Goal: Task Accomplishment & Management: Manage account settings

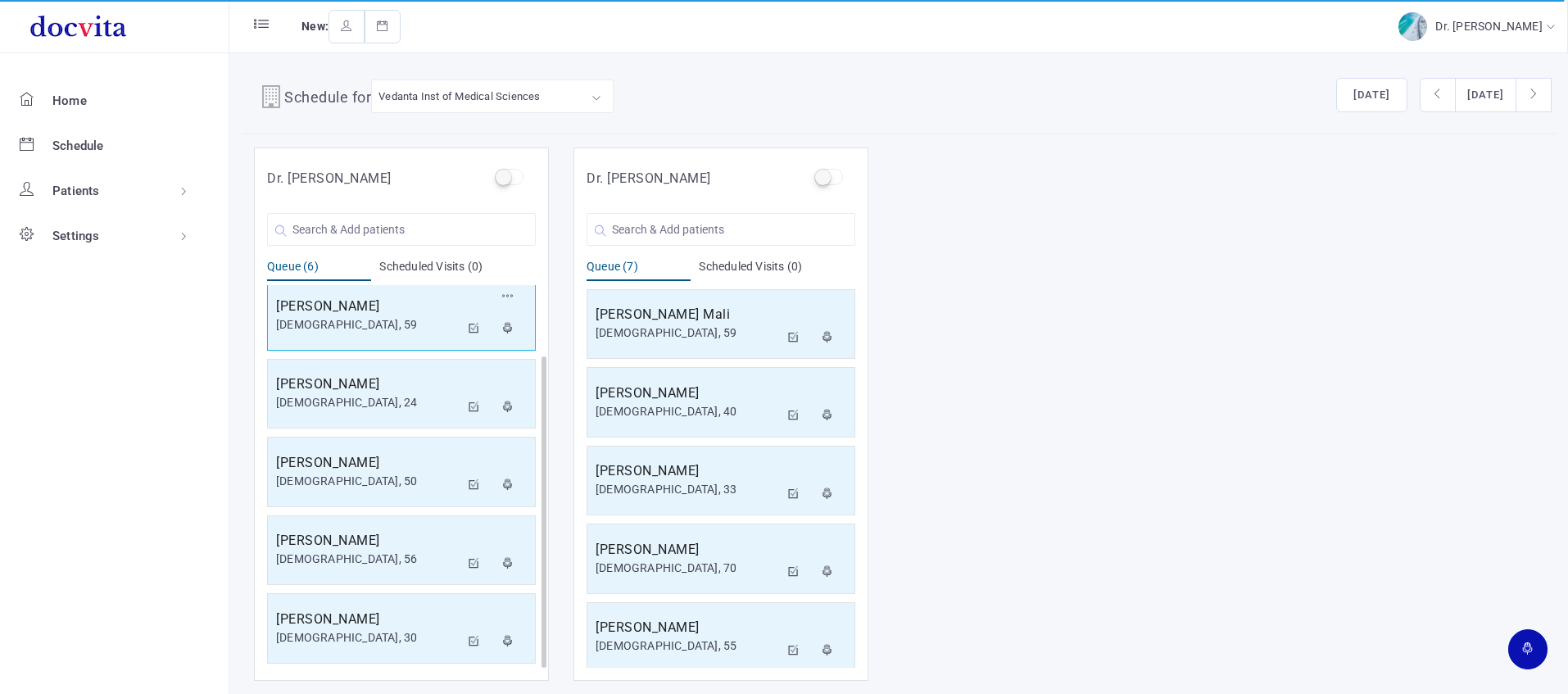
scroll to position [9, 0]
click at [474, 324] on icon at bounding box center [474, 327] width 11 height 10
click at [475, 327] on icon at bounding box center [474, 327] width 11 height 10
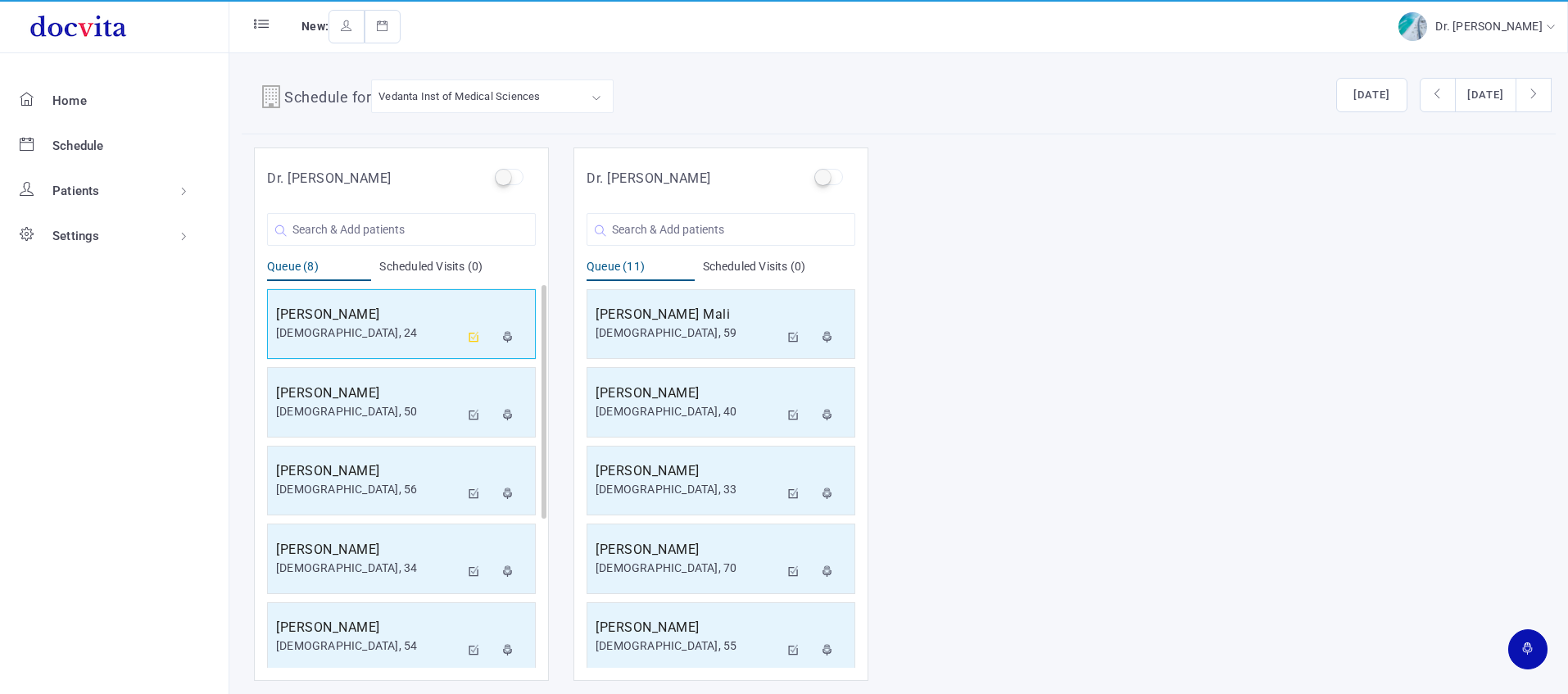
click at [470, 335] on icon at bounding box center [474, 336] width 11 height 10
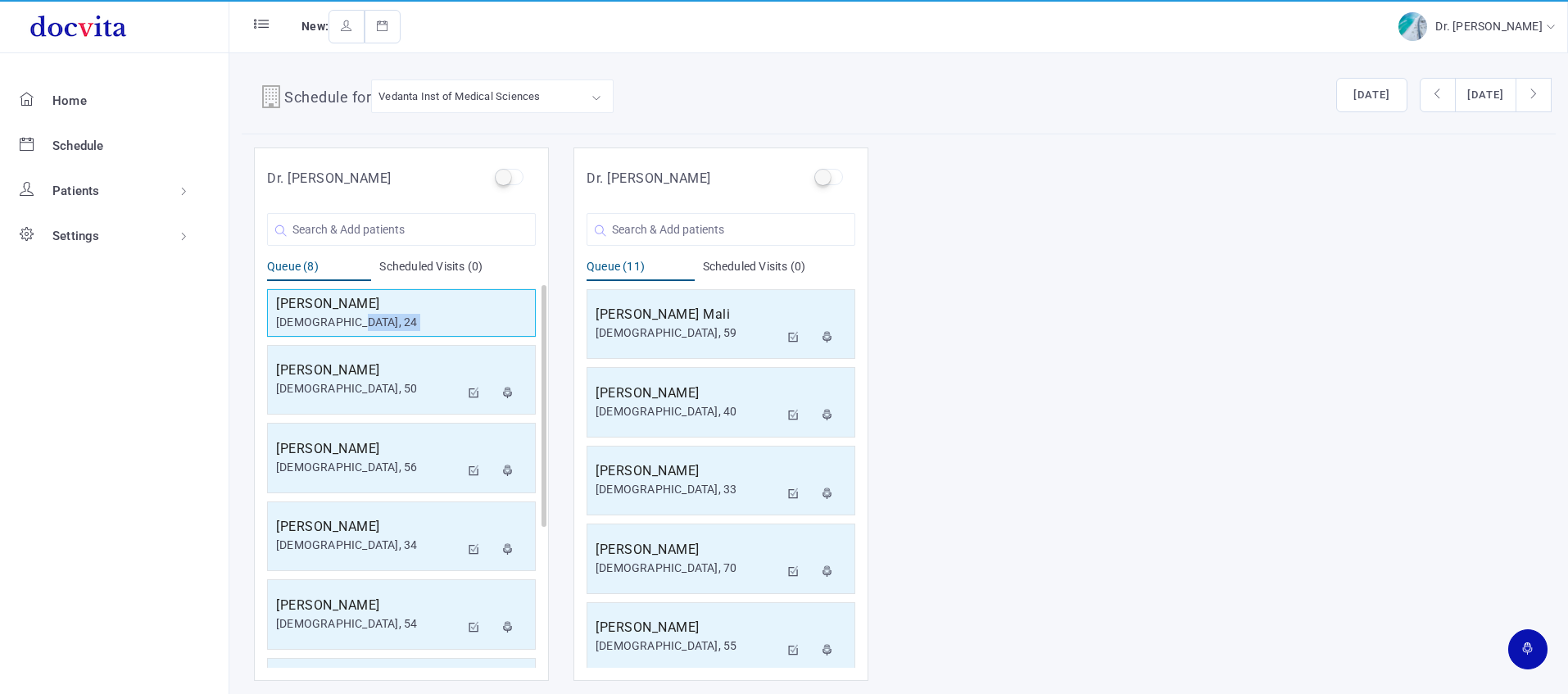
click at [470, 335] on div "[PERSON_NAME] [DEMOGRAPHIC_DATA], 24" at bounding box center [402, 313] width 268 height 56
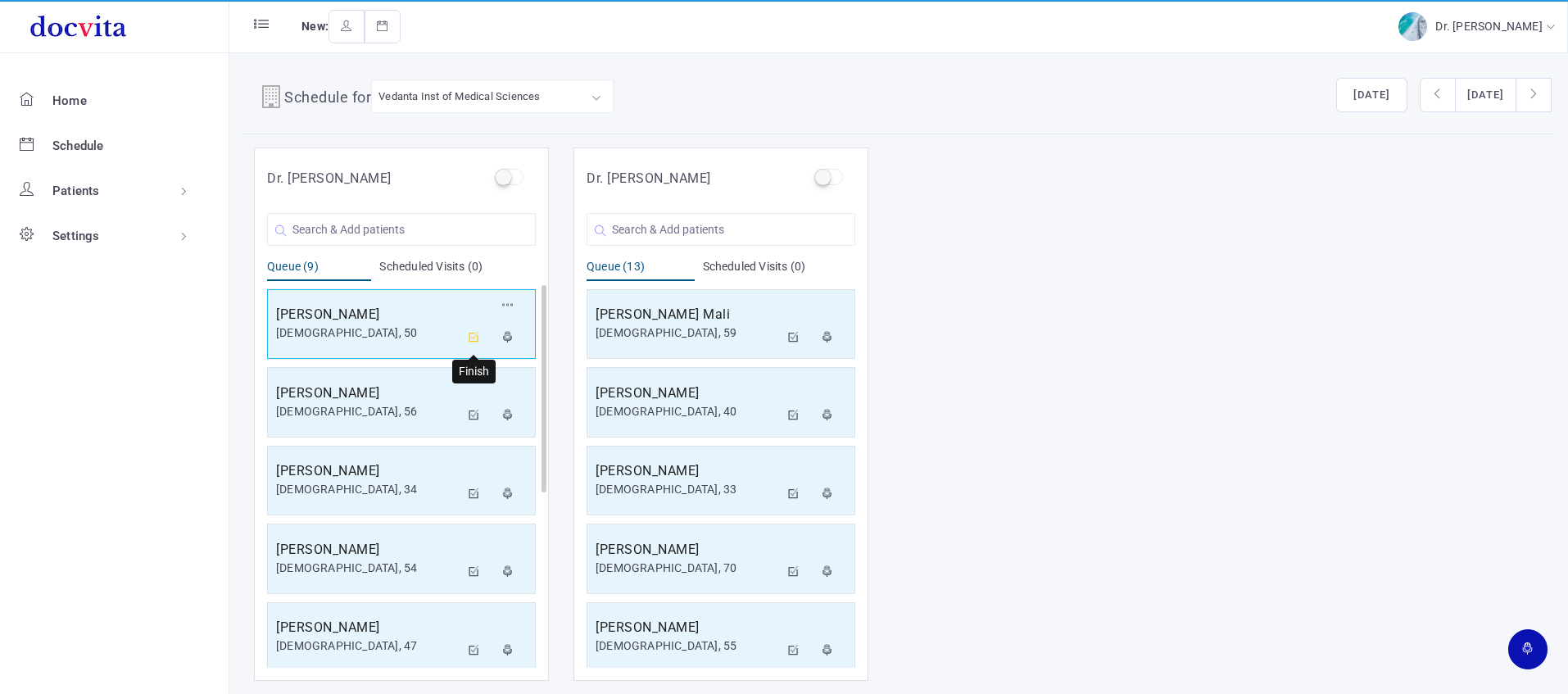
click at [475, 336] on icon at bounding box center [474, 336] width 11 height 10
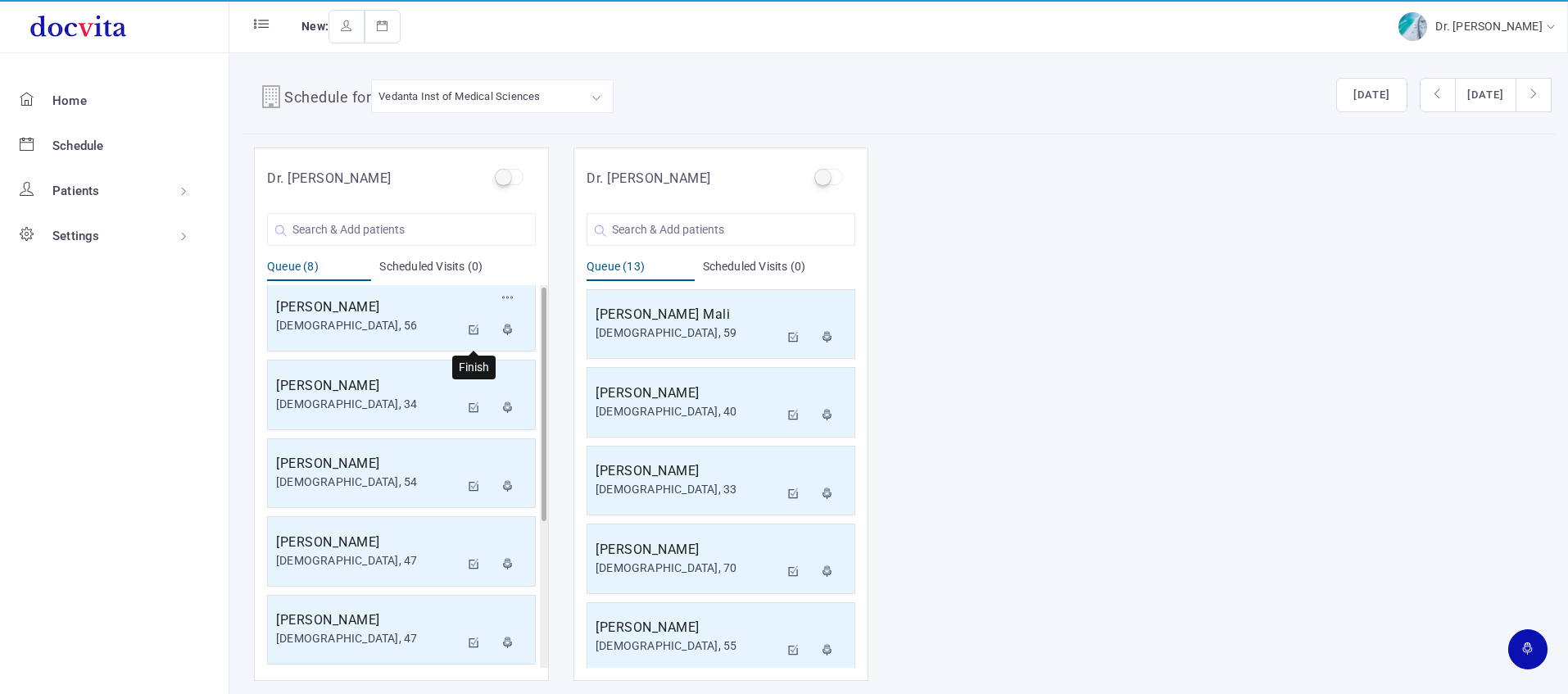
click at [472, 333] on icon at bounding box center [474, 329] width 11 height 10
click at [475, 329] on icon at bounding box center [474, 329] width 11 height 10
click at [478, 329] on icon at bounding box center [474, 329] width 11 height 10
click at [471, 324] on icon at bounding box center [474, 329] width 11 height 10
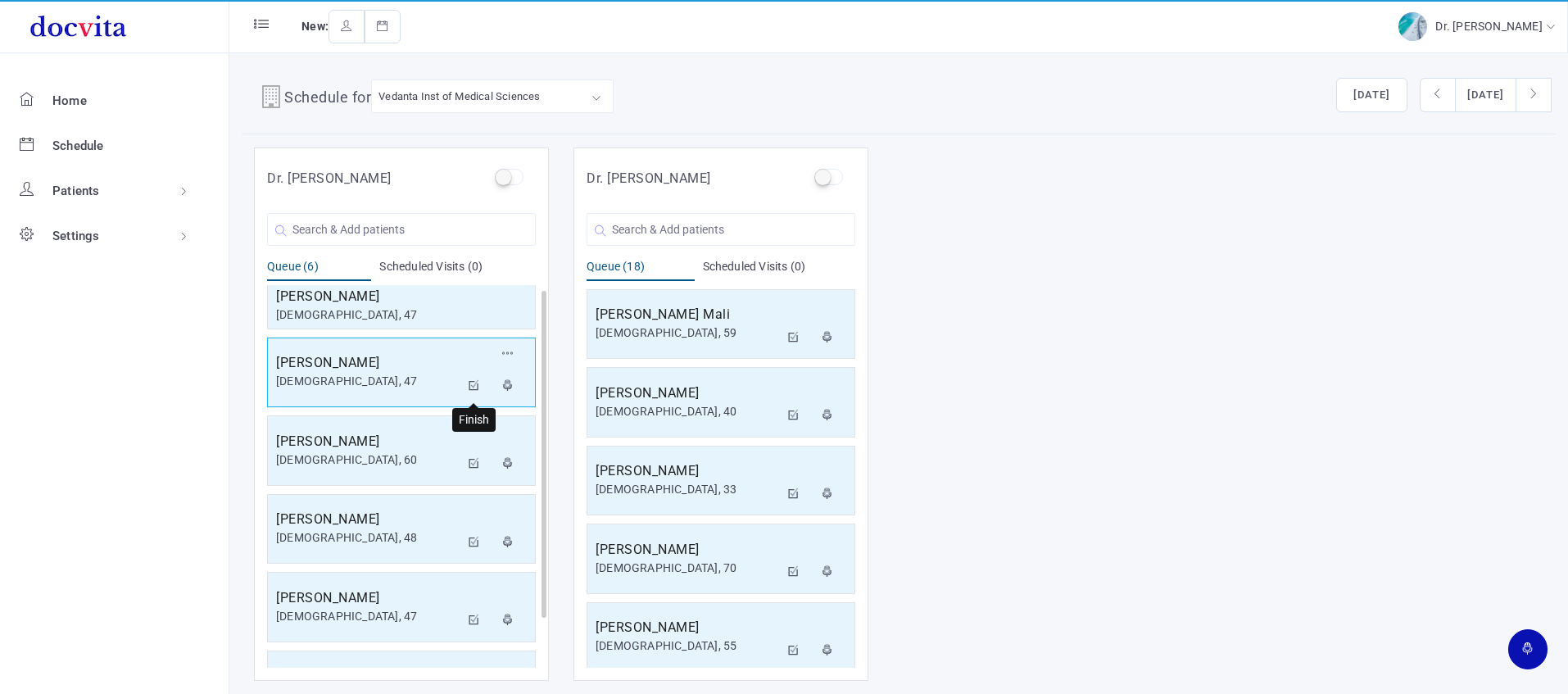
click at [476, 386] on icon at bounding box center [474, 385] width 11 height 10
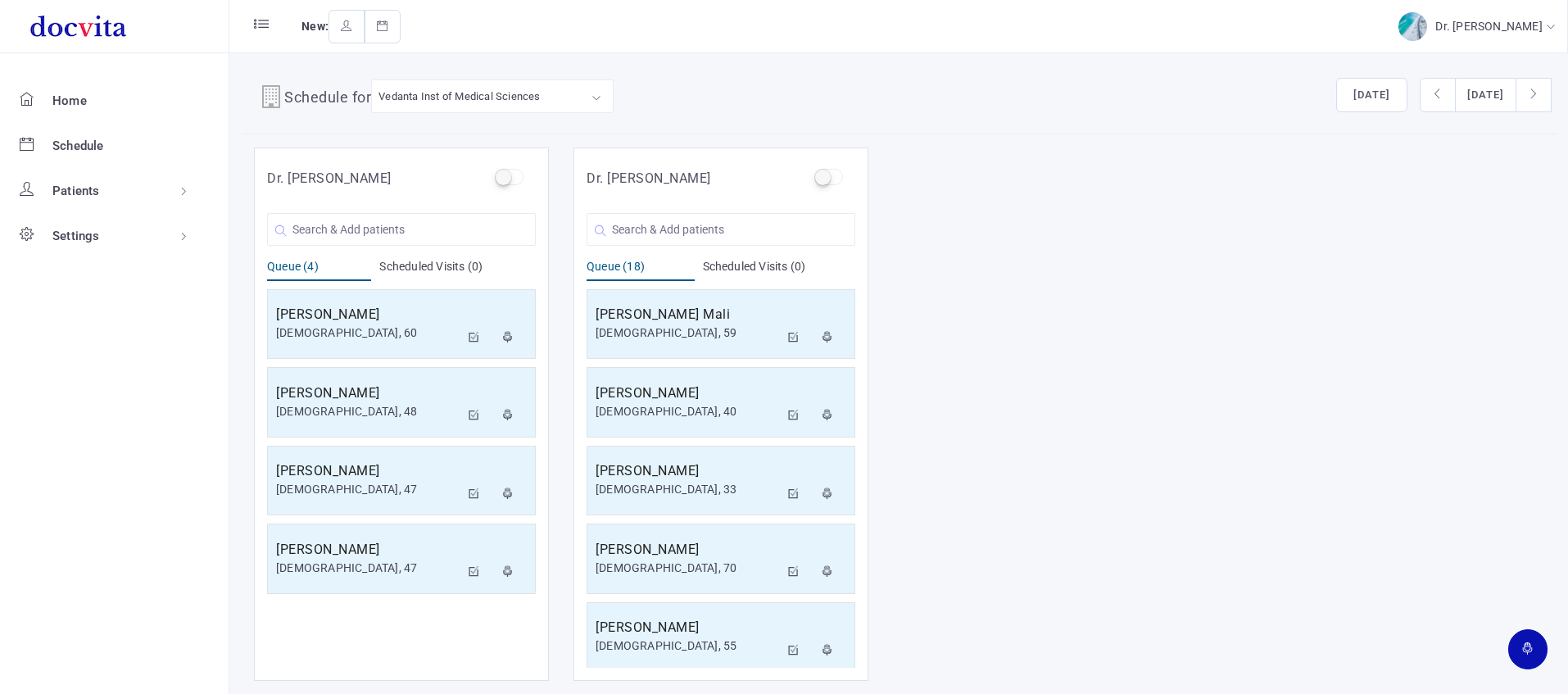
scroll to position [0, 0]
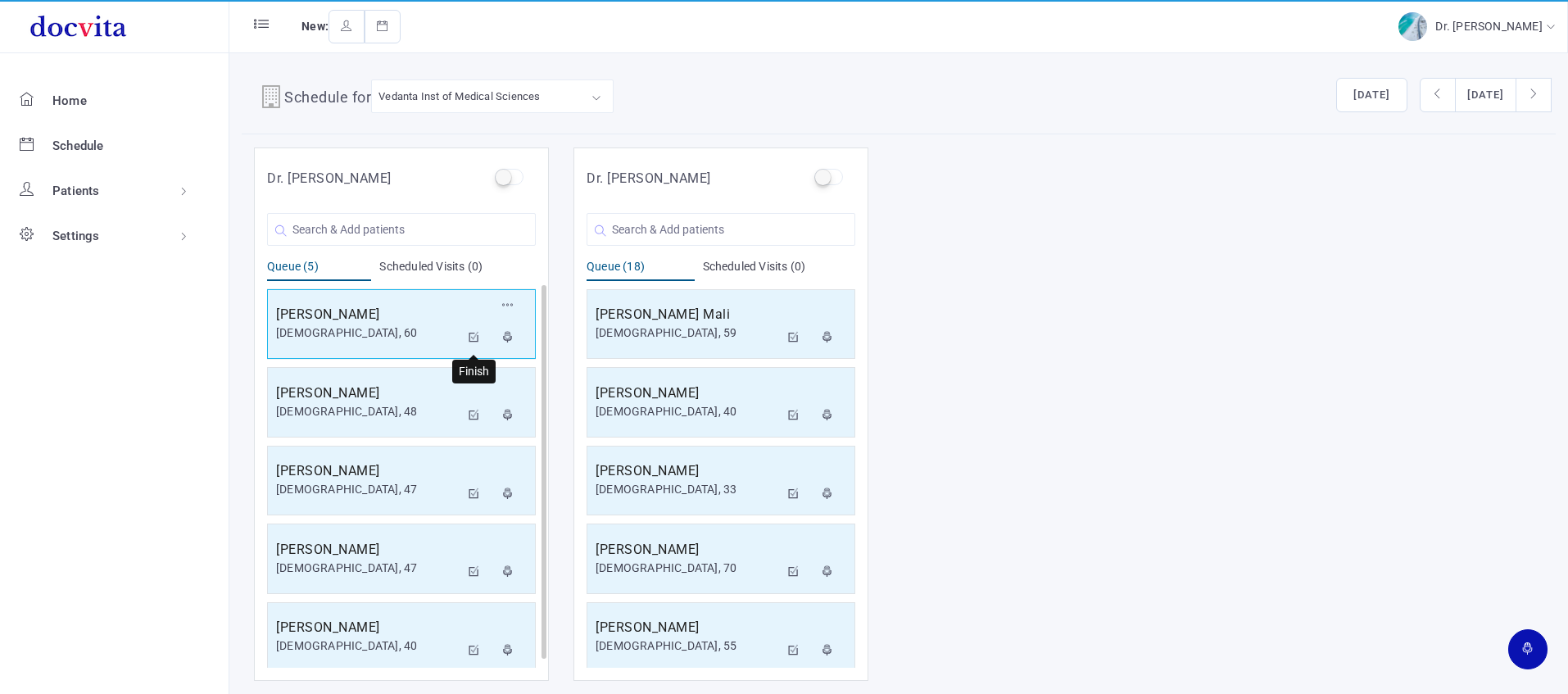
click at [467, 333] on button at bounding box center [474, 337] width 30 height 33
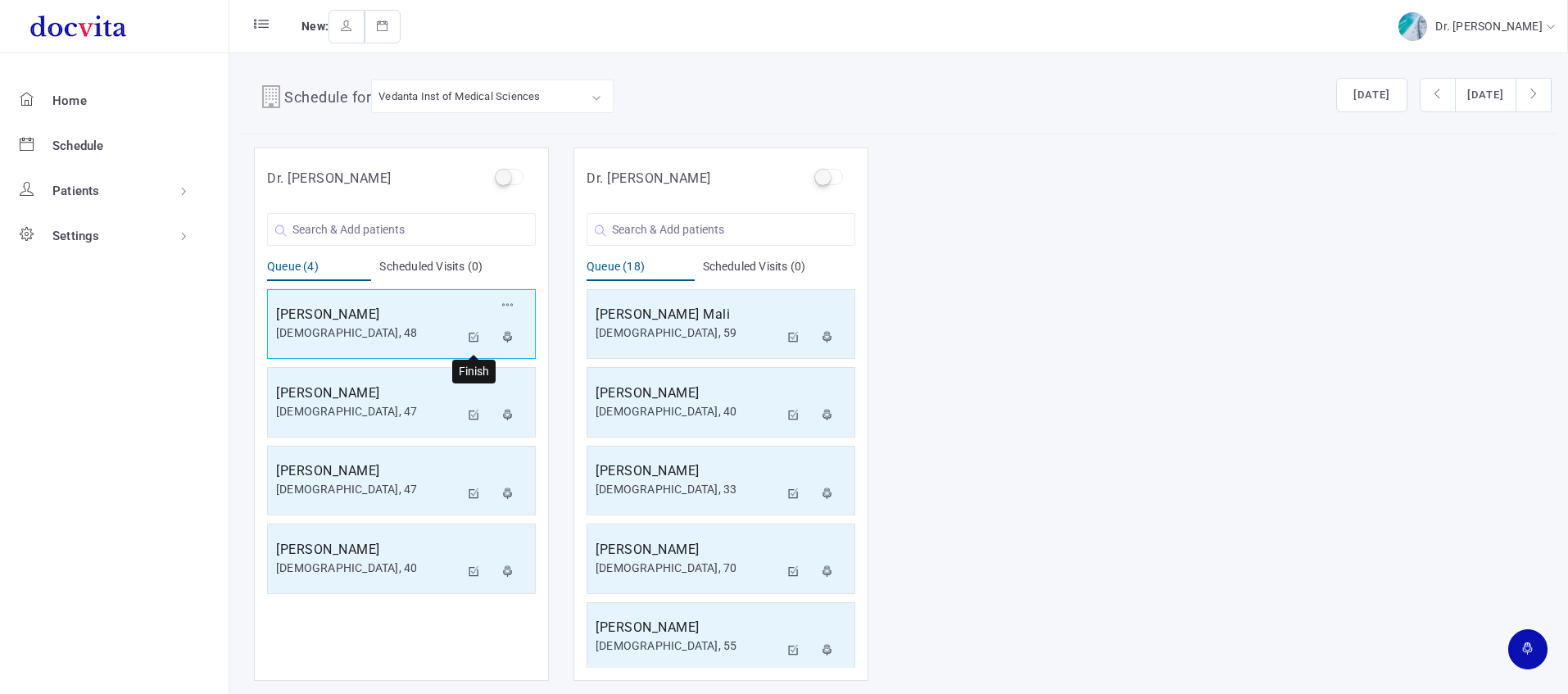
drag, startPoint x: 472, startPoint y: 336, endPoint x: 476, endPoint y: 325, distance: 11.7
click at [474, 336] on icon at bounding box center [474, 336] width 11 height 10
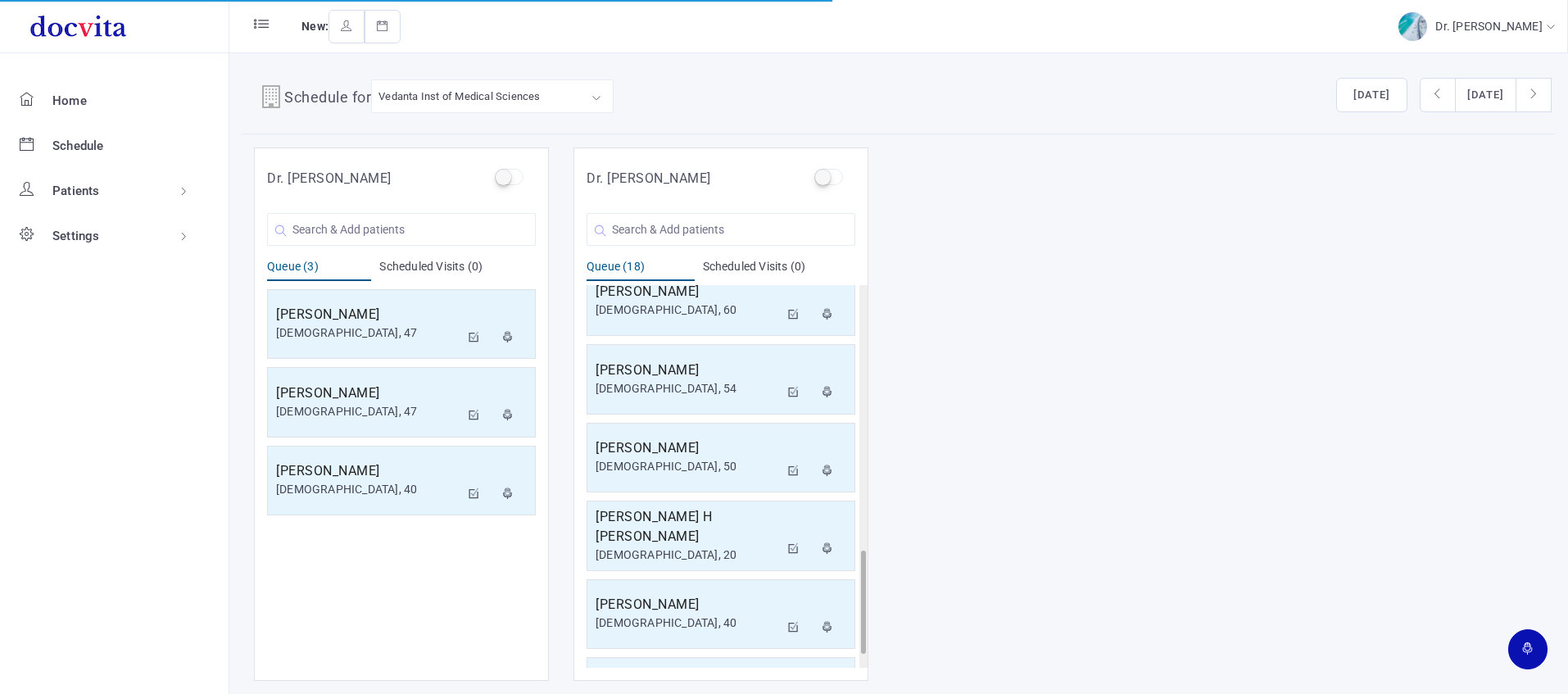
scroll to position [977, 0]
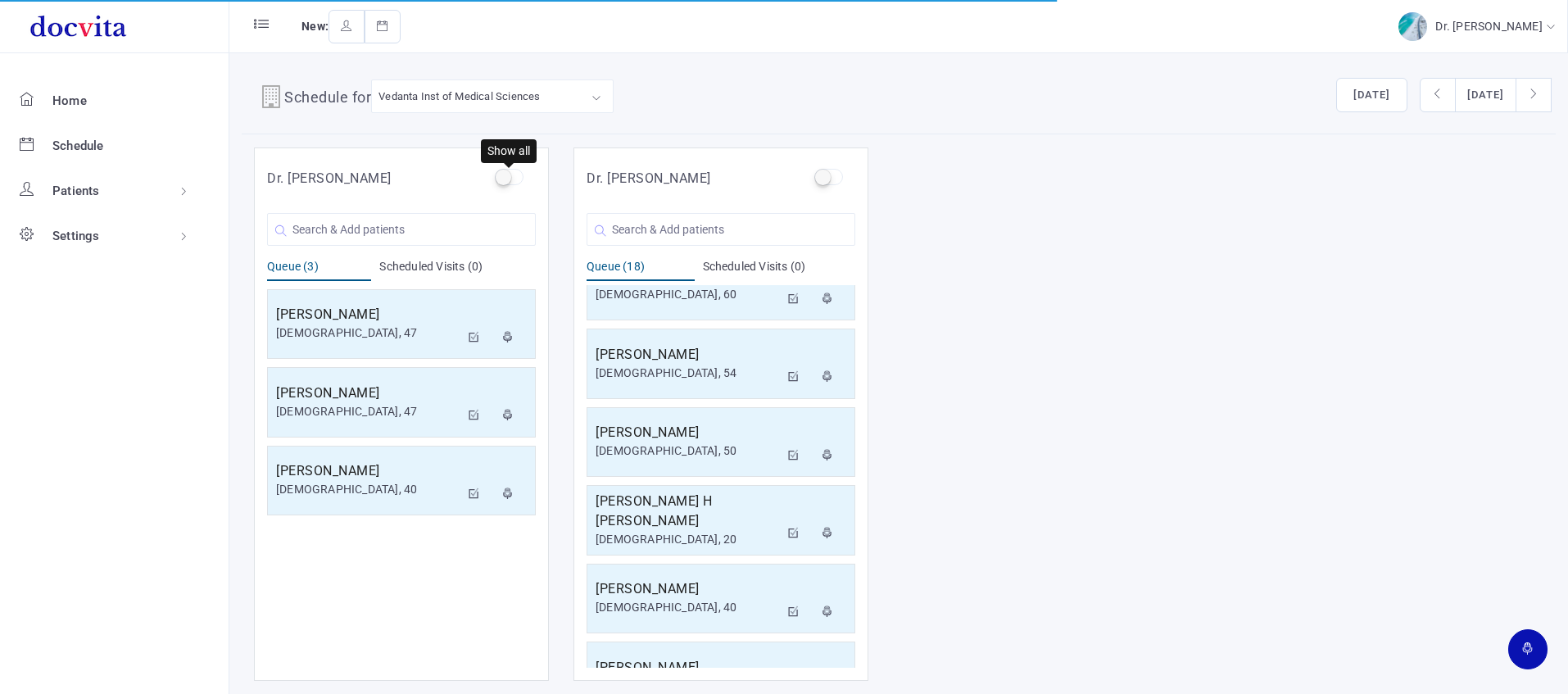
click at [506, 176] on label at bounding box center [509, 177] width 29 height 17
click at [505, 176] on input "checkbox" at bounding box center [499, 173] width 10 height 10
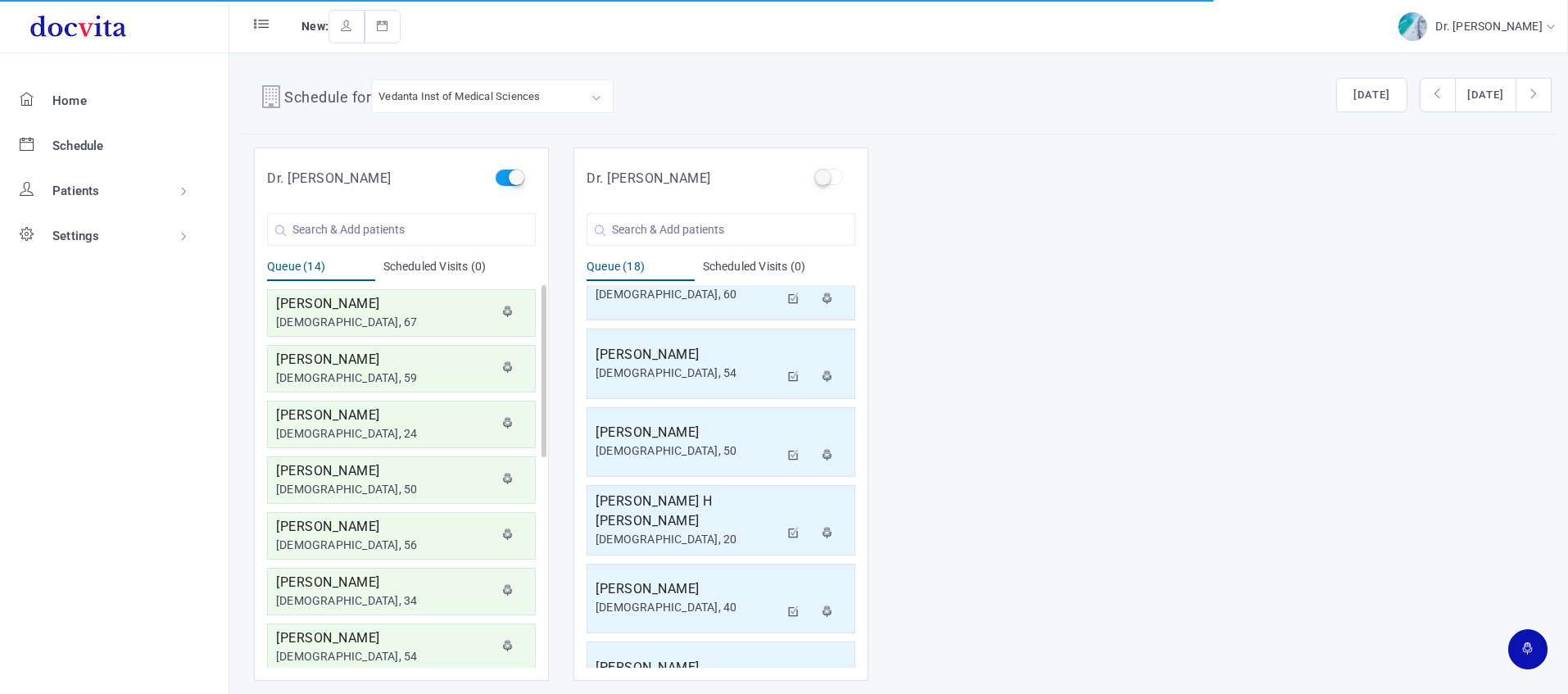
click at [510, 177] on label at bounding box center [509, 177] width 29 height 17
click at [505, 177] on input "checkbox" at bounding box center [499, 173] width 10 height 10
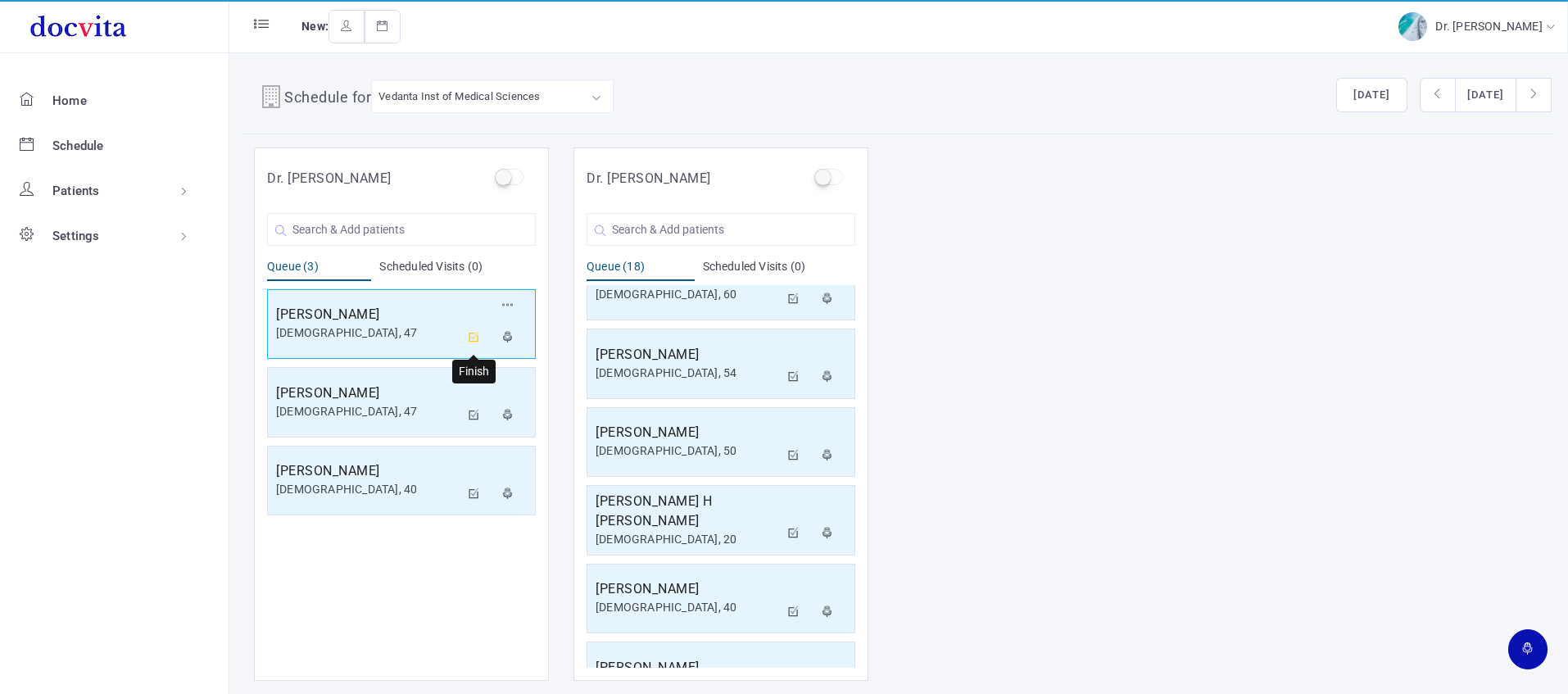
click at [475, 333] on icon at bounding box center [474, 336] width 11 height 10
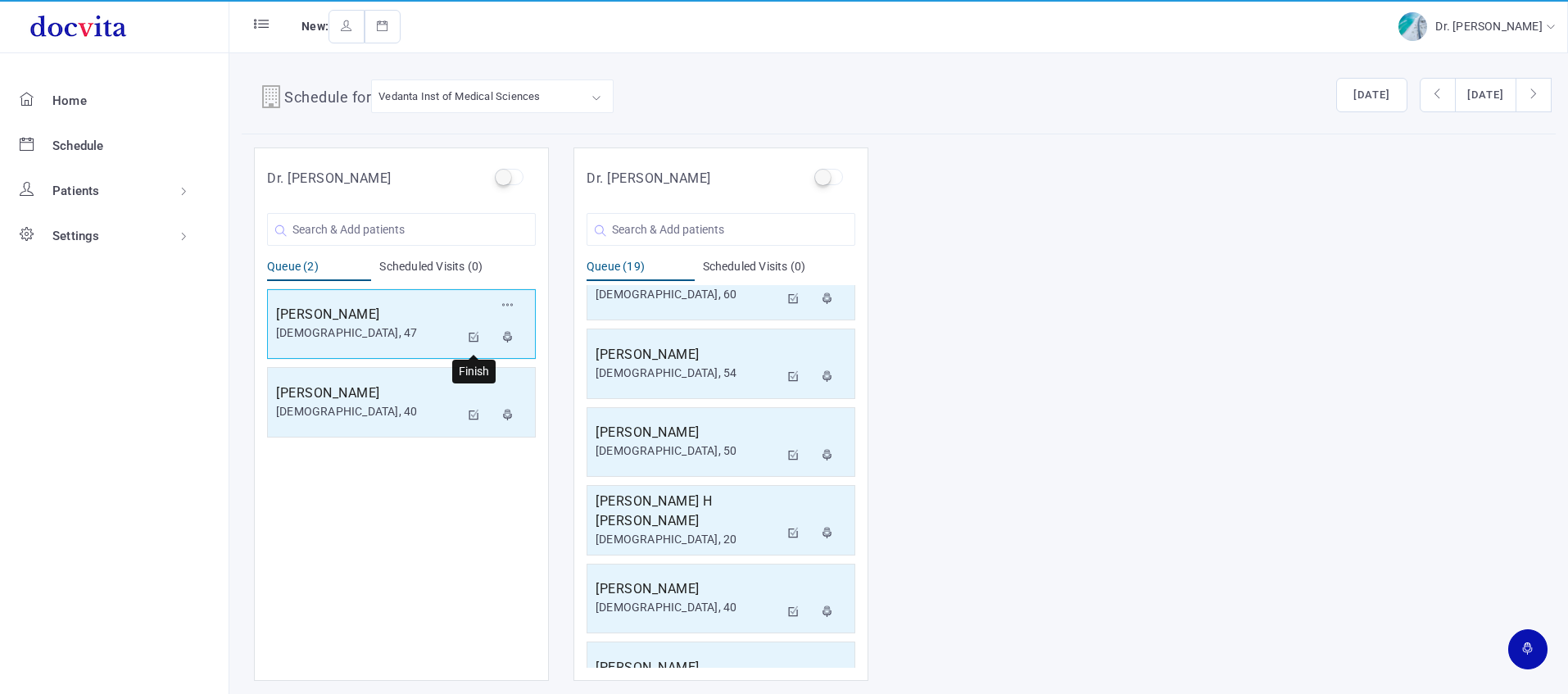
click at [469, 333] on icon at bounding box center [474, 336] width 11 height 10
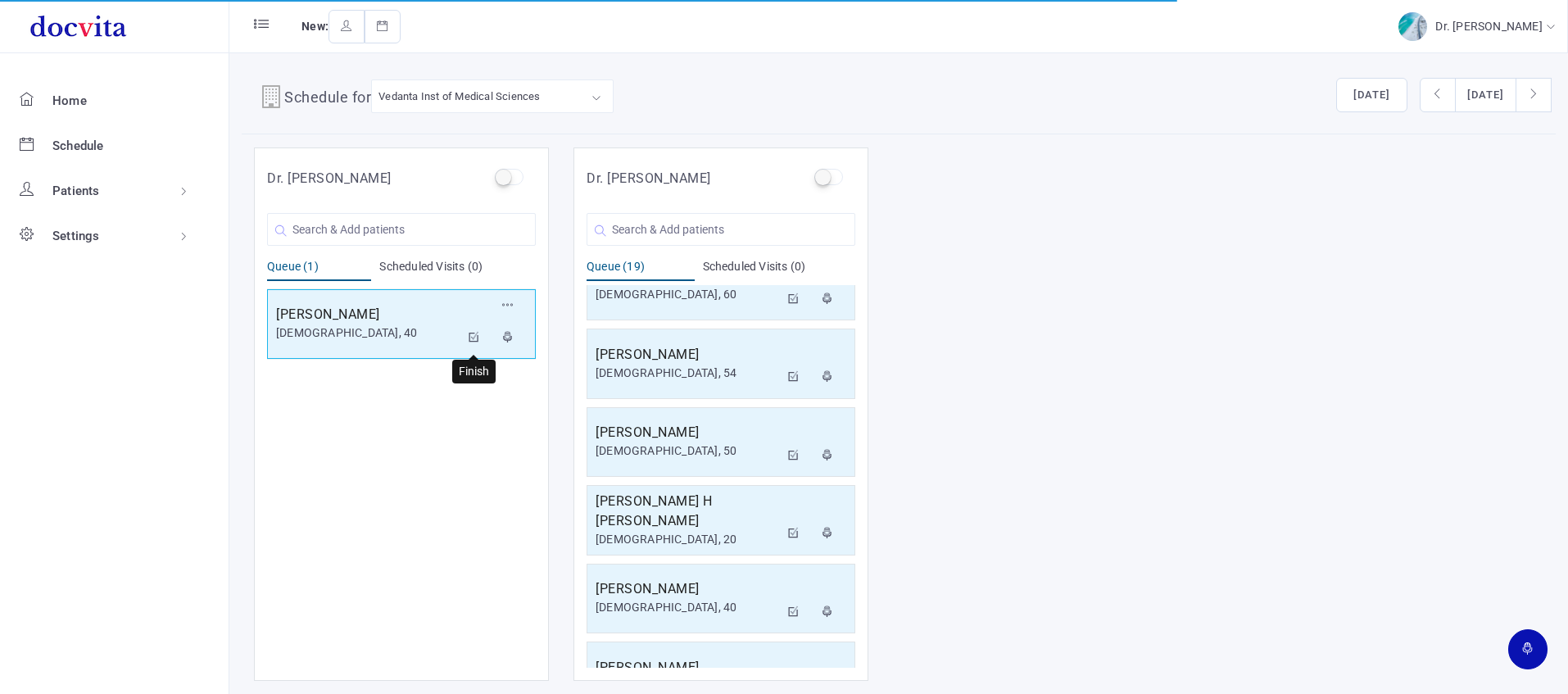
drag, startPoint x: 470, startPoint y: 338, endPoint x: 464, endPoint y: 329, distance: 10.8
click at [470, 337] on icon at bounding box center [474, 336] width 11 height 10
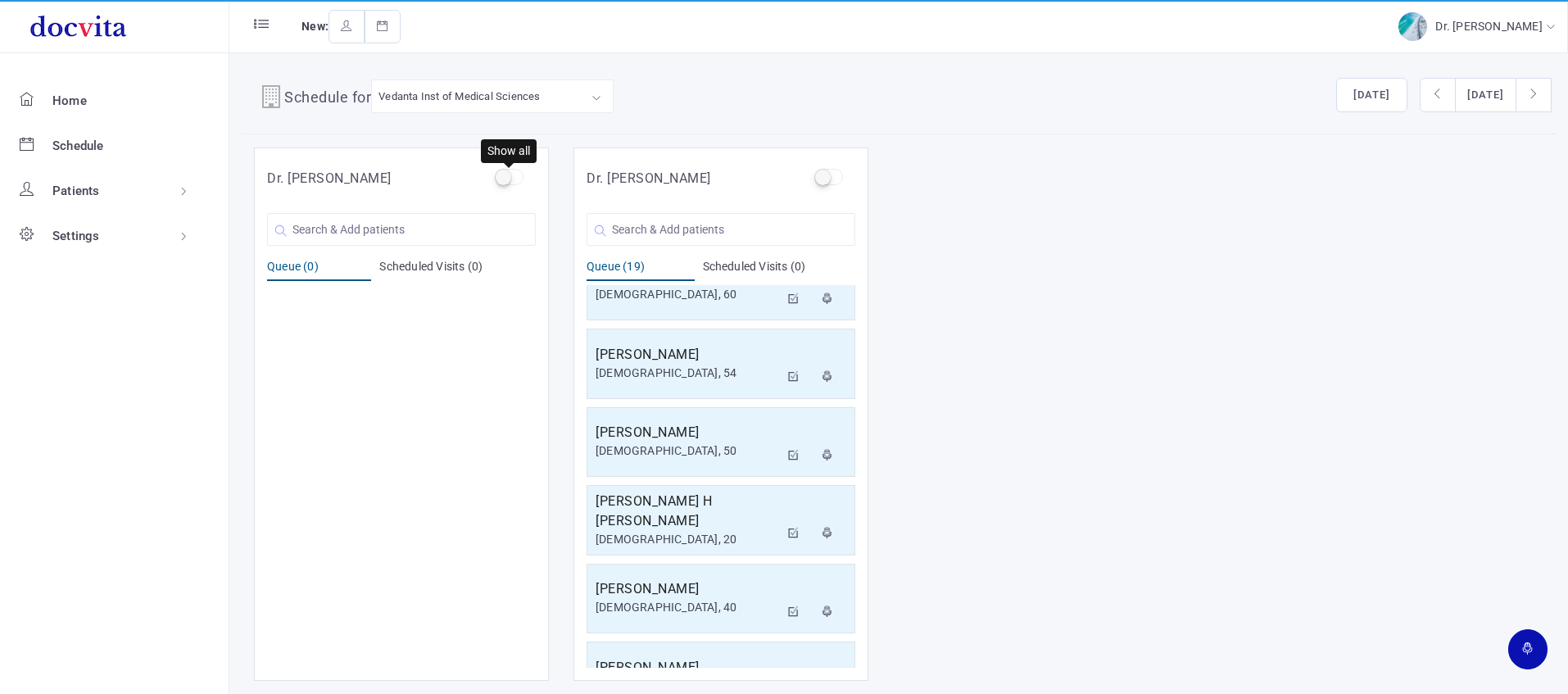
click at [510, 184] on label at bounding box center [509, 177] width 29 height 17
click at [505, 180] on input "checkbox" at bounding box center [499, 173] width 10 height 10
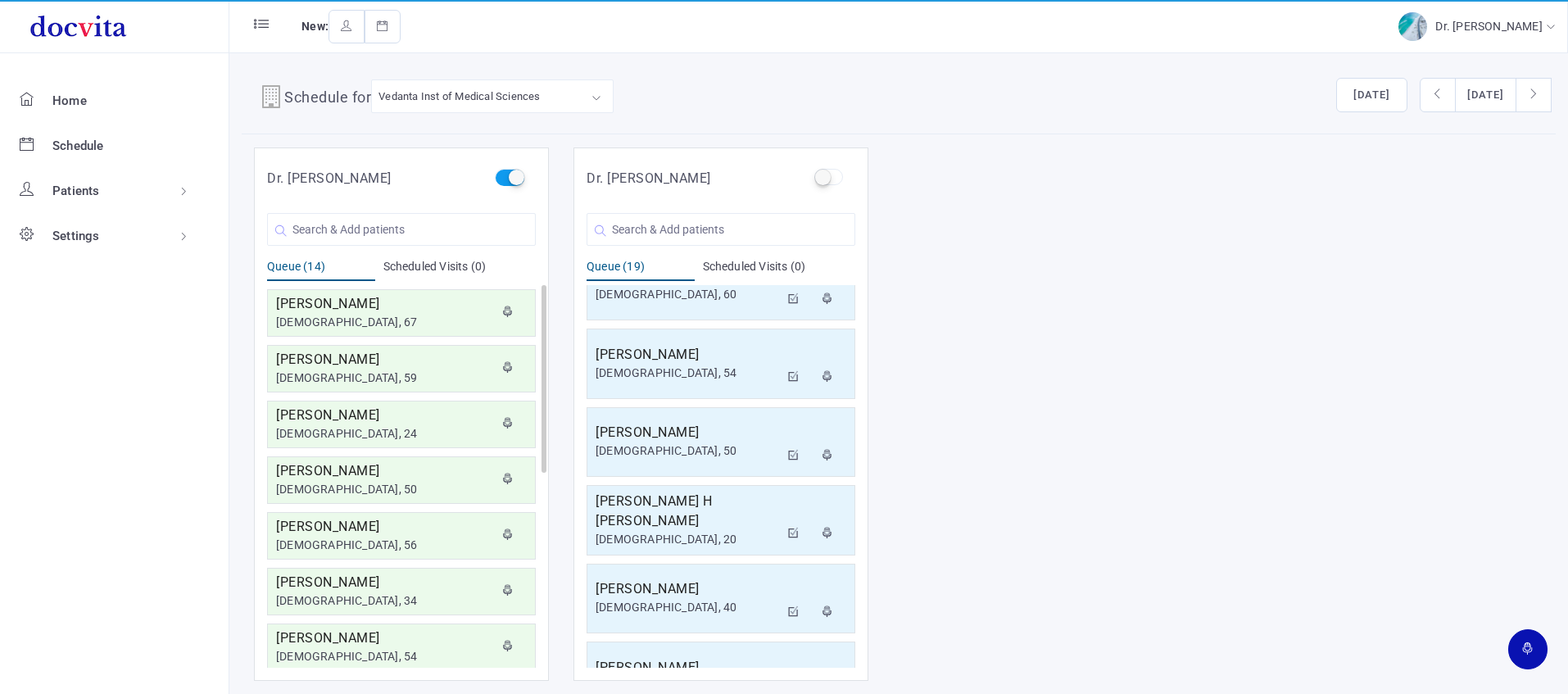
click at [511, 181] on label at bounding box center [509, 177] width 29 height 17
click at [505, 180] on input "checkbox" at bounding box center [499, 173] width 10 height 10
checkbox input "false"
